Goal: Task Accomplishment & Management: Manage account settings

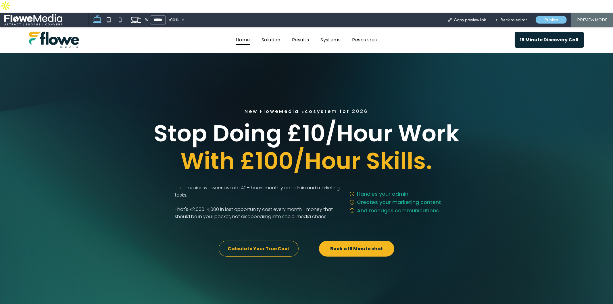
click at [472, 18] on span "Copy preview link" at bounding box center [470, 20] width 32 height 5
click at [546, 18] on span "Publish" at bounding box center [551, 20] width 14 height 5
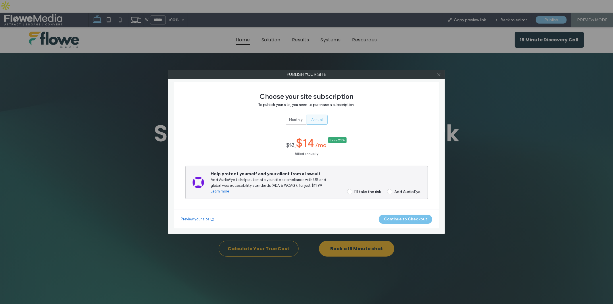
click at [442, 73] on div at bounding box center [438, 74] width 9 height 9
click at [440, 75] on icon at bounding box center [439, 74] width 4 height 4
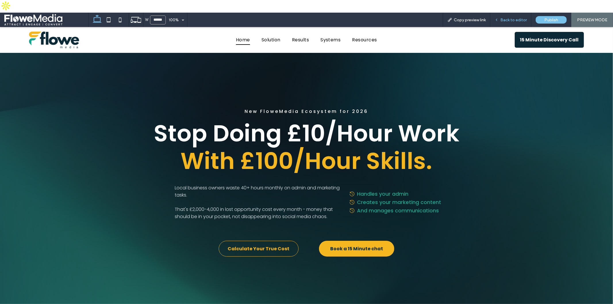
click at [507, 18] on span "Back to editor" at bounding box center [513, 20] width 26 height 5
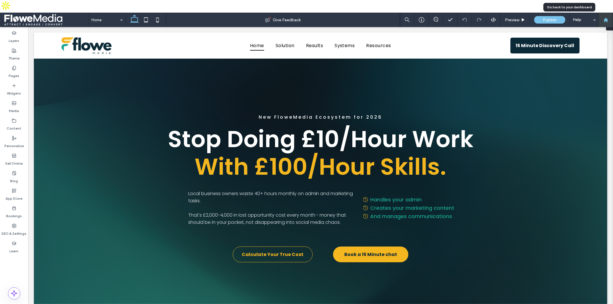
click at [604, 18] on use at bounding box center [605, 20] width 4 height 4
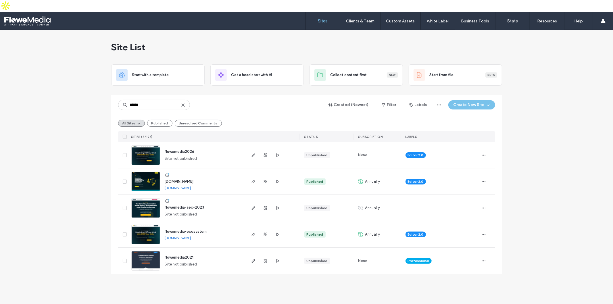
type input "******"
click at [191, 236] on link "[DOMAIN_NAME]" at bounding box center [178, 238] width 26 height 4
click at [252, 232] on icon "button" at bounding box center [253, 234] width 5 height 5
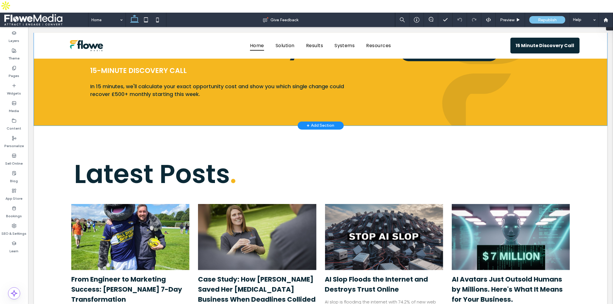
scroll to position [1564, 0]
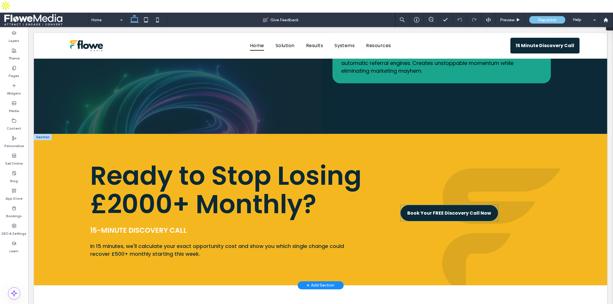
click at [427, 209] on span "Book Your FREE Discovery Call Now" at bounding box center [449, 212] width 84 height 7
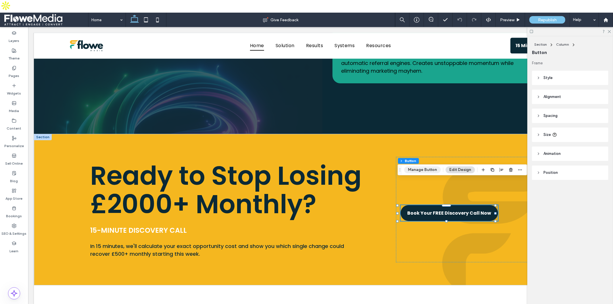
click at [433, 170] on button "Manage Button" at bounding box center [422, 169] width 36 height 7
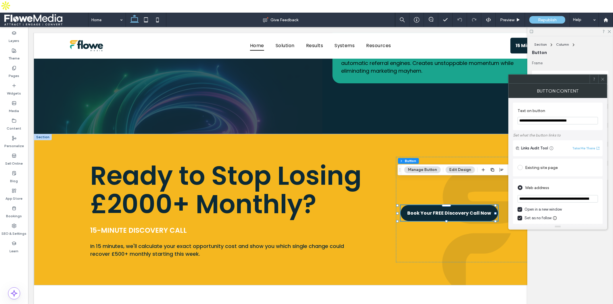
click at [533, 199] on input "**********" at bounding box center [557, 198] width 80 height 7
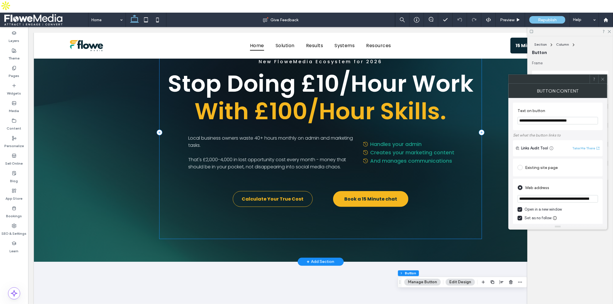
scroll to position [159, 0]
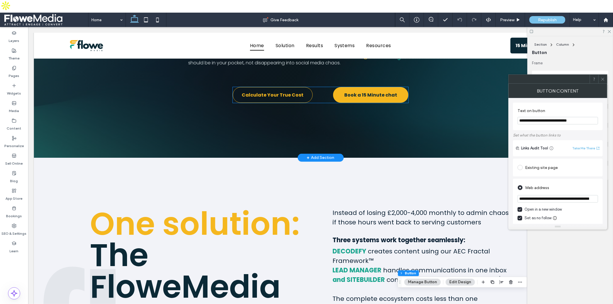
click at [356, 102] on link "Book a 15 Minute chat" at bounding box center [370, 95] width 75 height 16
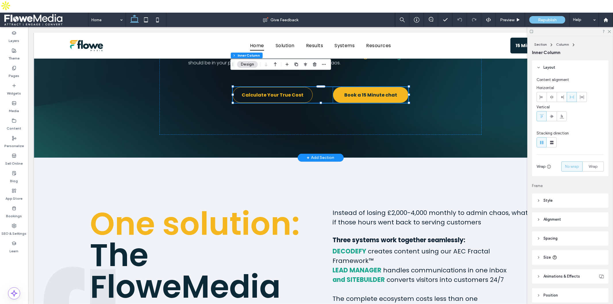
click at [360, 99] on link "Book a 15 Minute chat" at bounding box center [370, 95] width 75 height 16
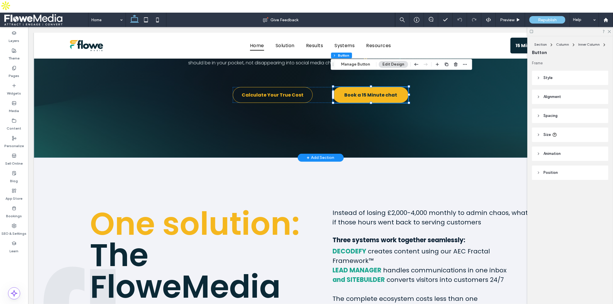
type input "**"
click at [361, 65] on button "Manage Button" at bounding box center [355, 64] width 36 height 7
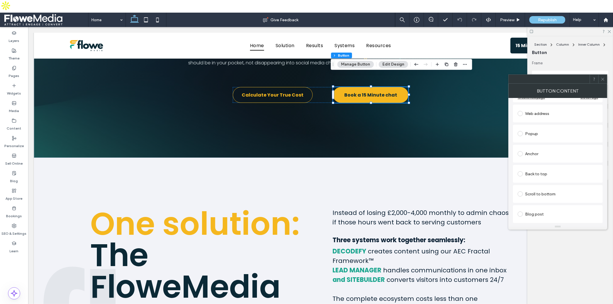
scroll to position [64, 0]
click at [532, 143] on div "Web address" at bounding box center [557, 141] width 80 height 9
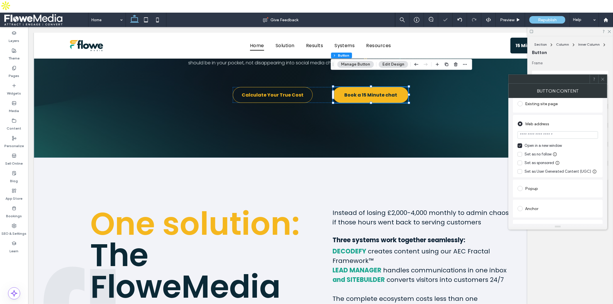
click at [532, 134] on input "url" at bounding box center [557, 134] width 80 height 7
paste input "**********"
type input "**********"
click at [521, 154] on icon at bounding box center [520, 154] width 2 height 1
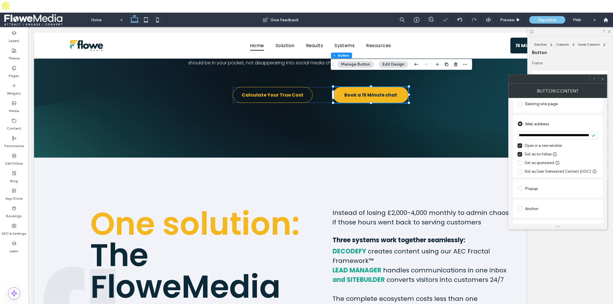
scroll to position [0, 0]
click at [514, 141] on div "**********" at bounding box center [558, 146] width 90 height 62
click at [604, 79] on icon at bounding box center [602, 79] width 4 height 4
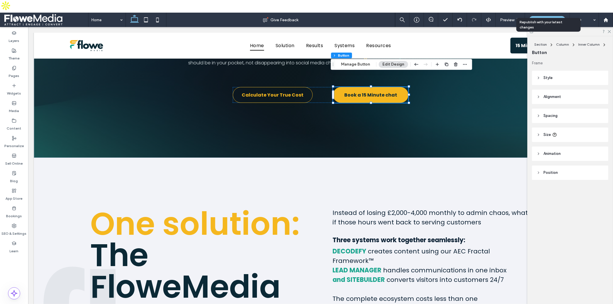
click at [542, 18] on span "Republish" at bounding box center [547, 20] width 19 height 5
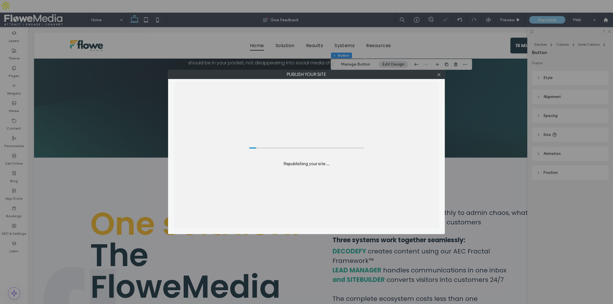
click at [436, 74] on div at bounding box center [438, 74] width 9 height 9
click at [441, 74] on div at bounding box center [438, 74] width 9 height 9
click at [439, 74] on use at bounding box center [438, 74] width 3 height 3
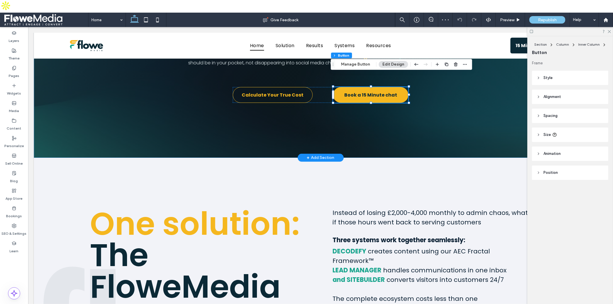
click at [447, 139] on div "New FloweMedia Ecosystem for 2026 Stop Doing £10/Hour Work With £100/Hour Skill…" at bounding box center [320, 28] width 345 height 259
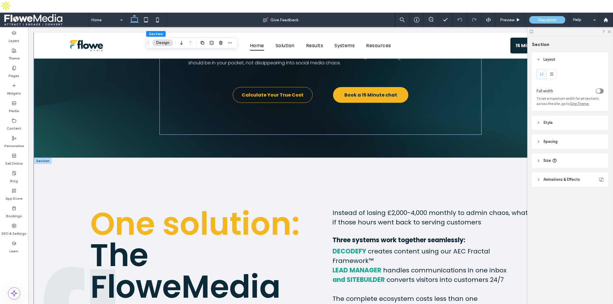
click at [440, 176] on div "One solution: T he FloweMedia Ecosystem Instead of losing £2,000-4,000 monthly …" at bounding box center [320, 270] width 573 height 226
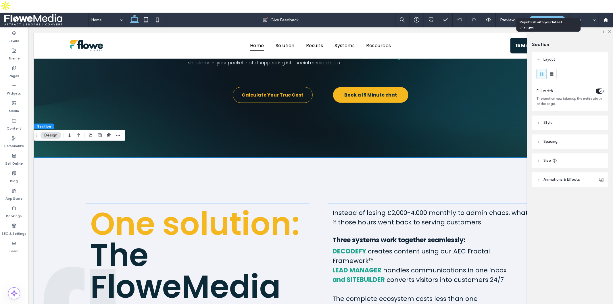
click at [548, 18] on span "Republish" at bounding box center [547, 20] width 19 height 5
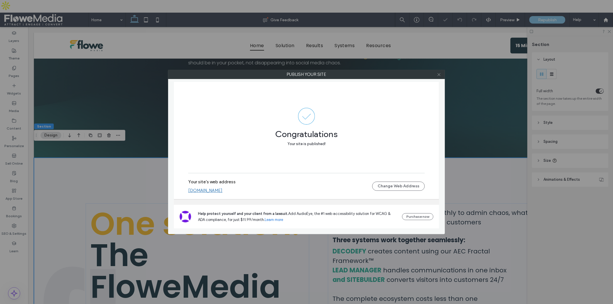
click at [438, 73] on use at bounding box center [438, 74] width 3 height 3
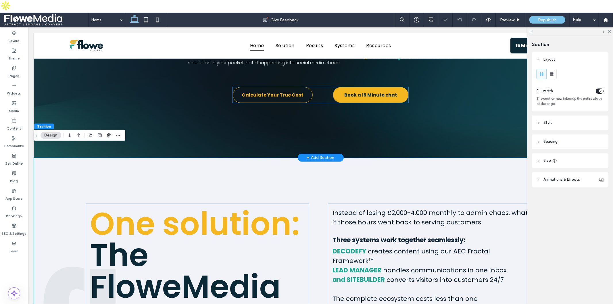
click at [371, 97] on span "Book a 15 Minute chat" at bounding box center [370, 94] width 53 height 7
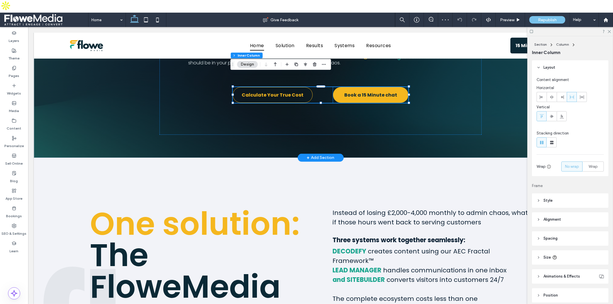
click at [363, 93] on span "Book a 15 Minute chat" at bounding box center [370, 94] width 53 height 7
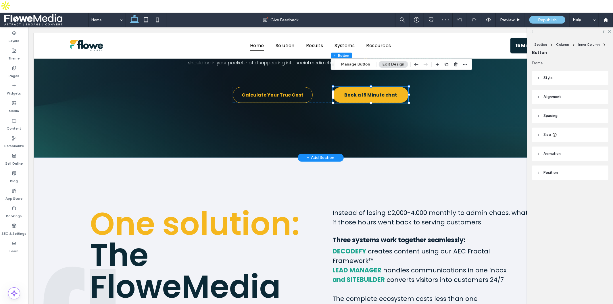
type input "**"
click at [360, 63] on button "Manage Button" at bounding box center [355, 64] width 36 height 7
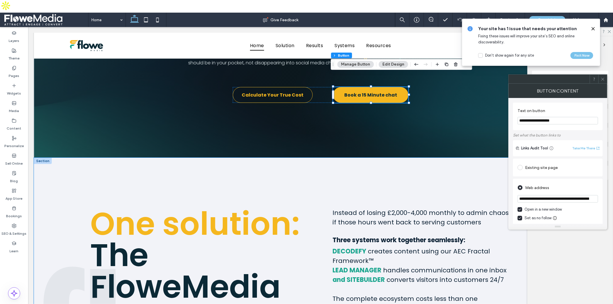
click at [400, 180] on div "One solution: T he FloweMedia Ecosystem Instead of losing £2,000-4,000 monthly …" at bounding box center [320, 270] width 573 height 226
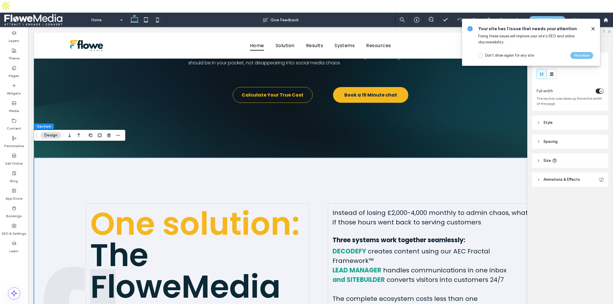
click at [592, 27] on icon at bounding box center [593, 28] width 5 height 5
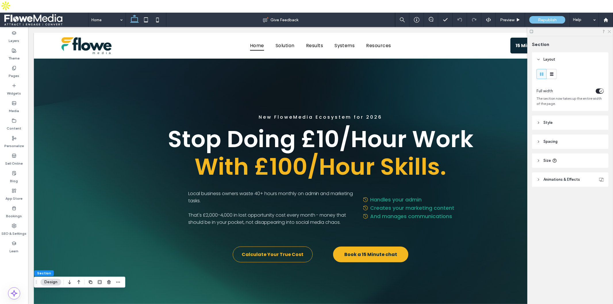
click at [610, 30] on use at bounding box center [609, 31] width 3 height 3
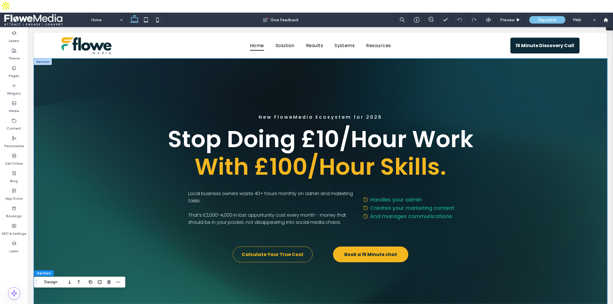
click at [66, 75] on div "New FloweMedia Ecosystem for 2026 Stop Doing £10/Hour Work With £100/Hour Skill…" at bounding box center [320, 187] width 573 height 259
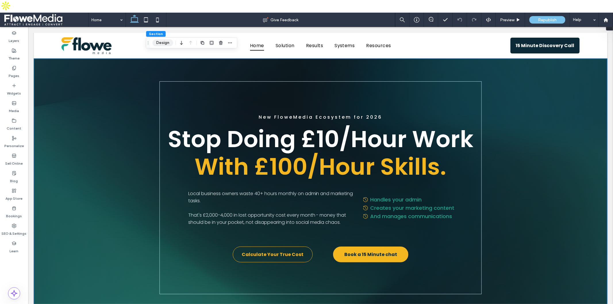
click at [155, 43] on button "Design" at bounding box center [162, 42] width 21 height 7
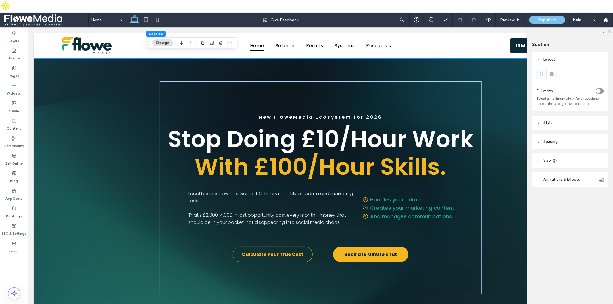
click at [608, 29] on icon at bounding box center [609, 31] width 4 height 4
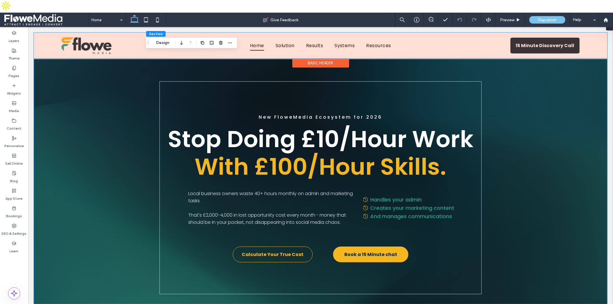
click at [536, 45] on div at bounding box center [320, 45] width 573 height 26
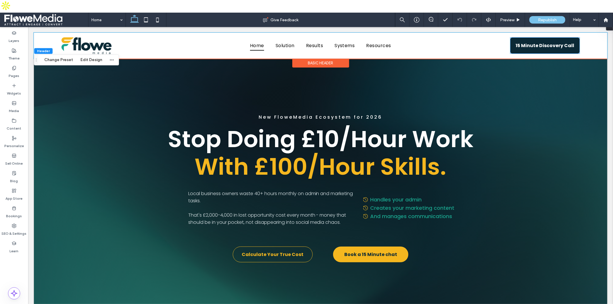
click at [536, 45] on span "15 Minute Discovery Call" at bounding box center [544, 45] width 63 height 13
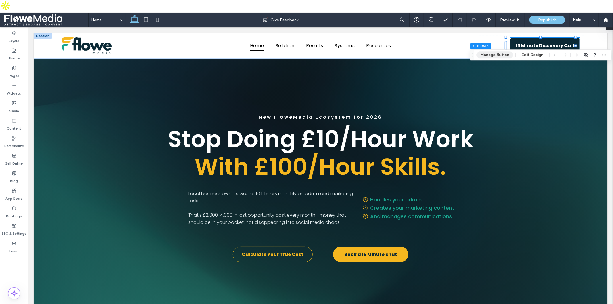
click at [486, 53] on button "Manage Button" at bounding box center [494, 54] width 36 height 7
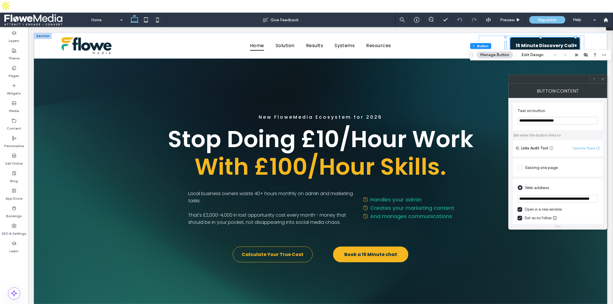
click at [604, 78] on use at bounding box center [602, 79] width 3 height 3
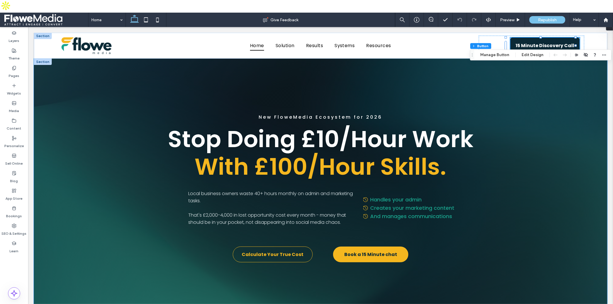
click at [515, 92] on div "New FloweMedia Ecosystem for 2026 Stop Doing £10/Hour Work With £100/Hour Skill…" at bounding box center [320, 187] width 573 height 259
